Goal: Contribute content: Add original content to the website for others to see

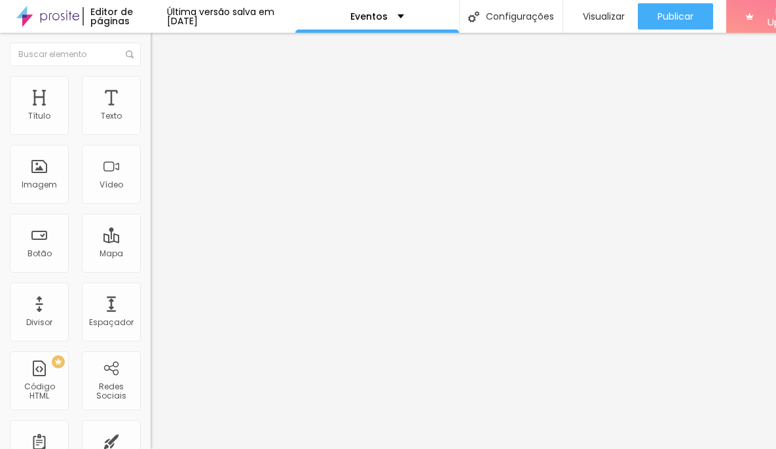
drag, startPoint x: 58, startPoint y: 146, endPoint x: 15, endPoint y: 140, distance: 43.7
click at [151, 123] on input "Click me" at bounding box center [229, 116] width 157 height 13
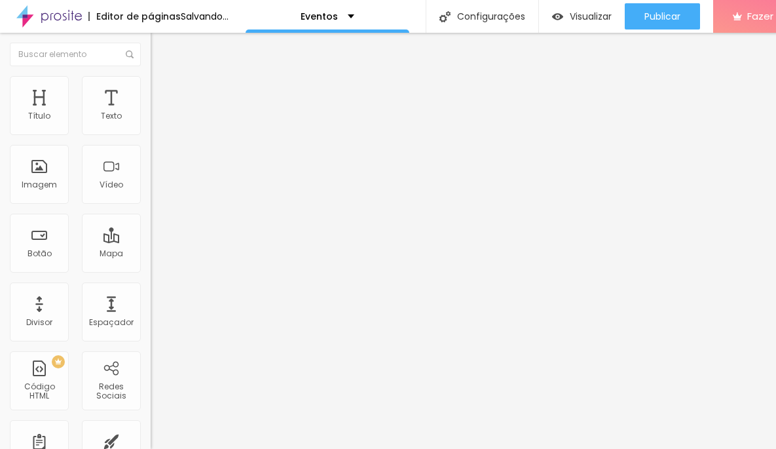
type input "Galeria de Imagens"
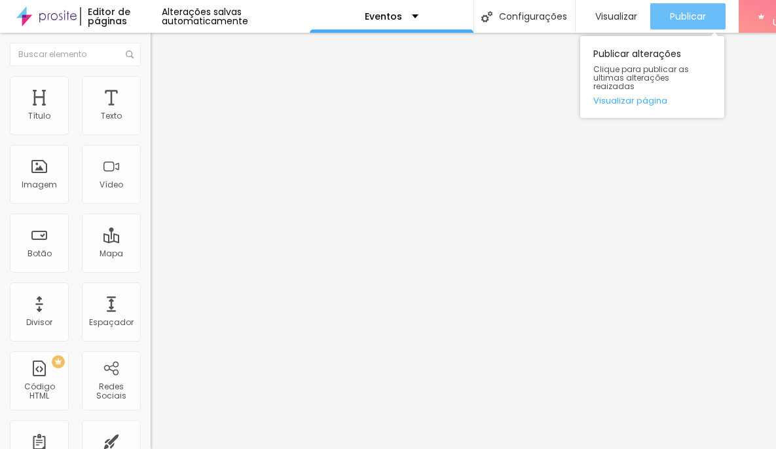
click at [687, 22] on span "Publicar" at bounding box center [688, 16] width 36 height 10
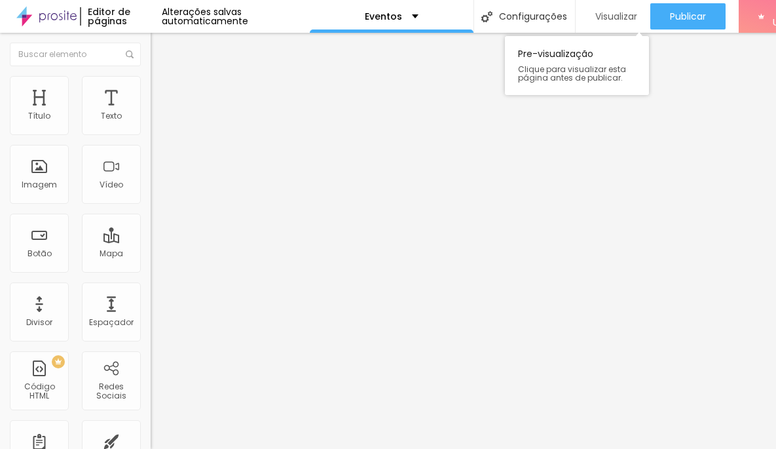
click at [624, 14] on span "Visualizar" at bounding box center [617, 16] width 42 height 10
drag, startPoint x: 73, startPoint y: 269, endPoint x: 8, endPoint y: 266, distance: 65.6
click at [151, 266] on div "Texto Galeria de Imagens Alinhamento [GEOGRAPHIC_DATA] Link URL https:// Abrir …" at bounding box center [226, 197] width 151 height 191
paste input "[DOMAIN_NAME][URL]"
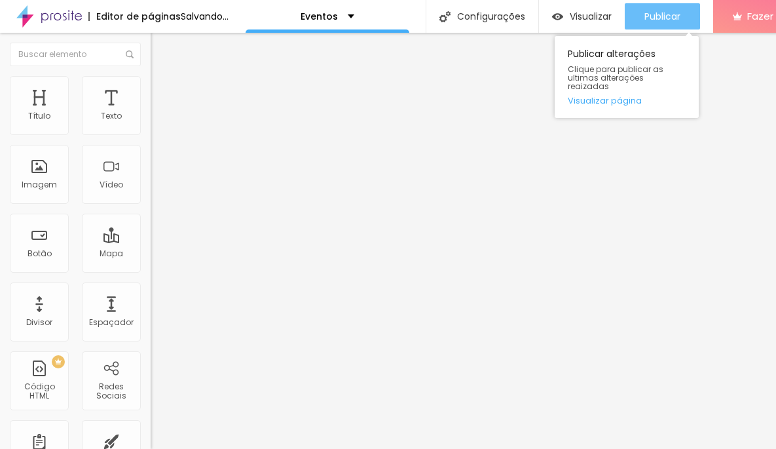
type input "[URL][DOMAIN_NAME]"
click at [660, 27] on button "Publicar" at bounding box center [662, 16] width 75 height 26
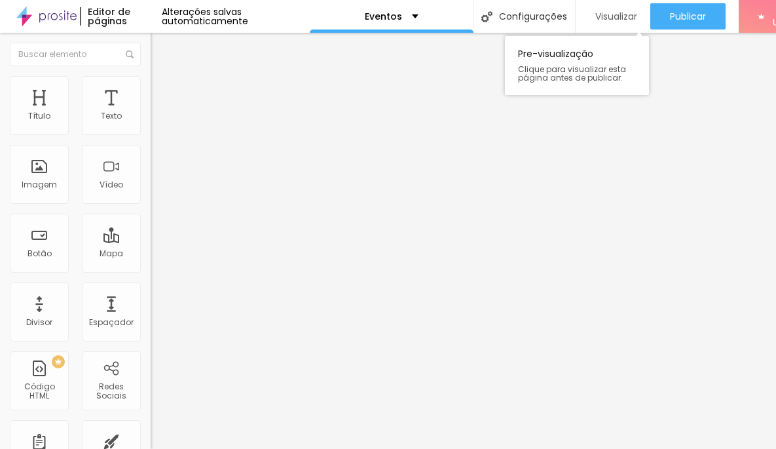
click at [607, 13] on span "Visualizar" at bounding box center [617, 16] width 42 height 10
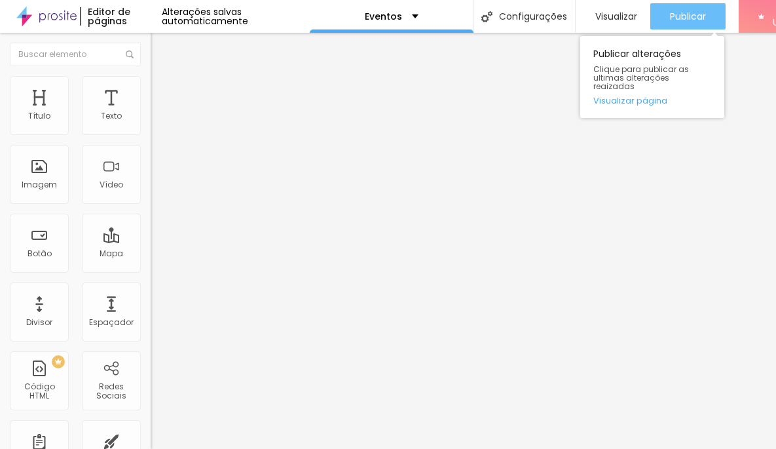
click at [690, 12] on span "Publicar" at bounding box center [688, 16] width 36 height 10
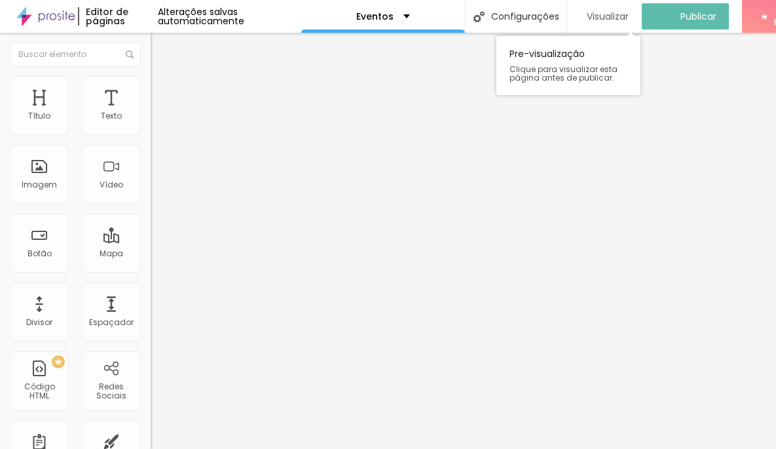
click at [615, 17] on span "Visualizar" at bounding box center [608, 16] width 42 height 10
